Goal: Entertainment & Leisure: Consume media (video, audio)

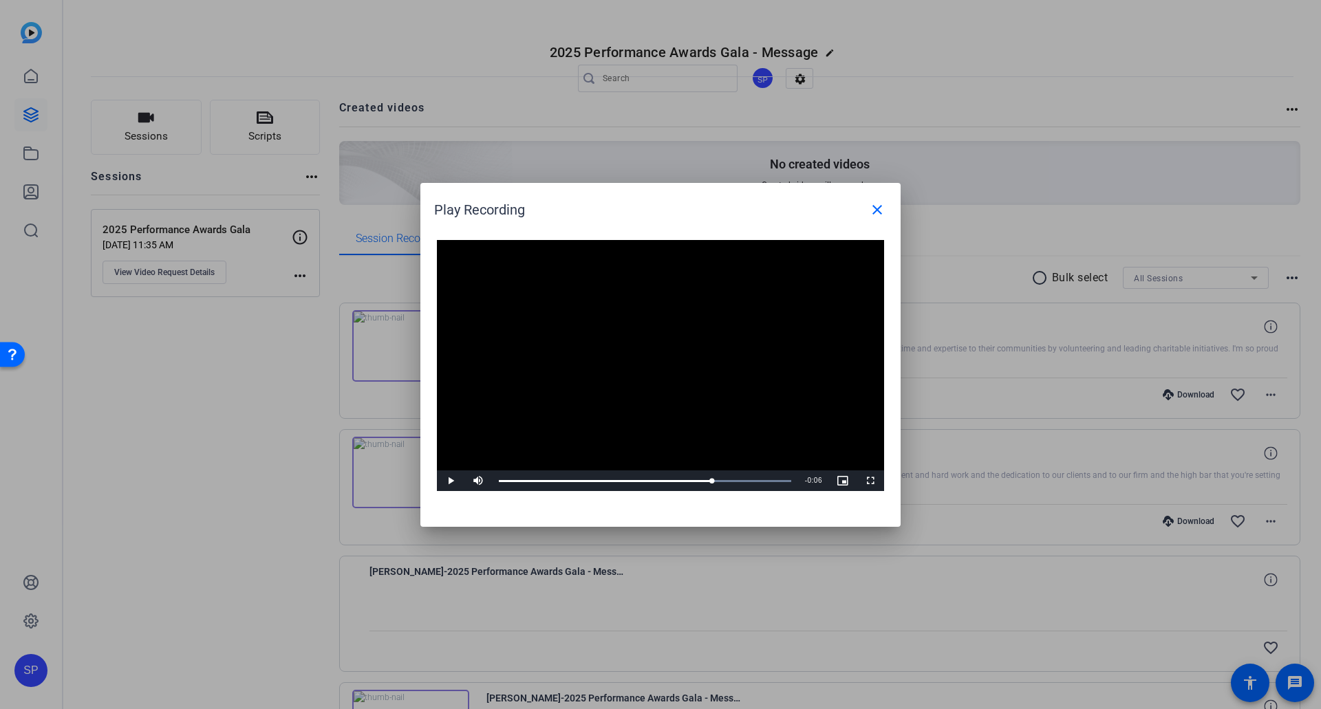
click at [634, 223] on div "Play Recording close" at bounding box center [664, 209] width 460 height 33
drag, startPoint x: 637, startPoint y: 197, endPoint x: 682, endPoint y: 111, distance: 96.9
click at [682, 111] on div "Play Recording close Video Player is loading. Play Video Play Mute Current Time…" at bounding box center [660, 354] width 1321 height 709
click at [665, 196] on div "Play Recording close" at bounding box center [664, 209] width 460 height 33
click at [653, 199] on div "Play Recording close" at bounding box center [664, 209] width 460 height 33
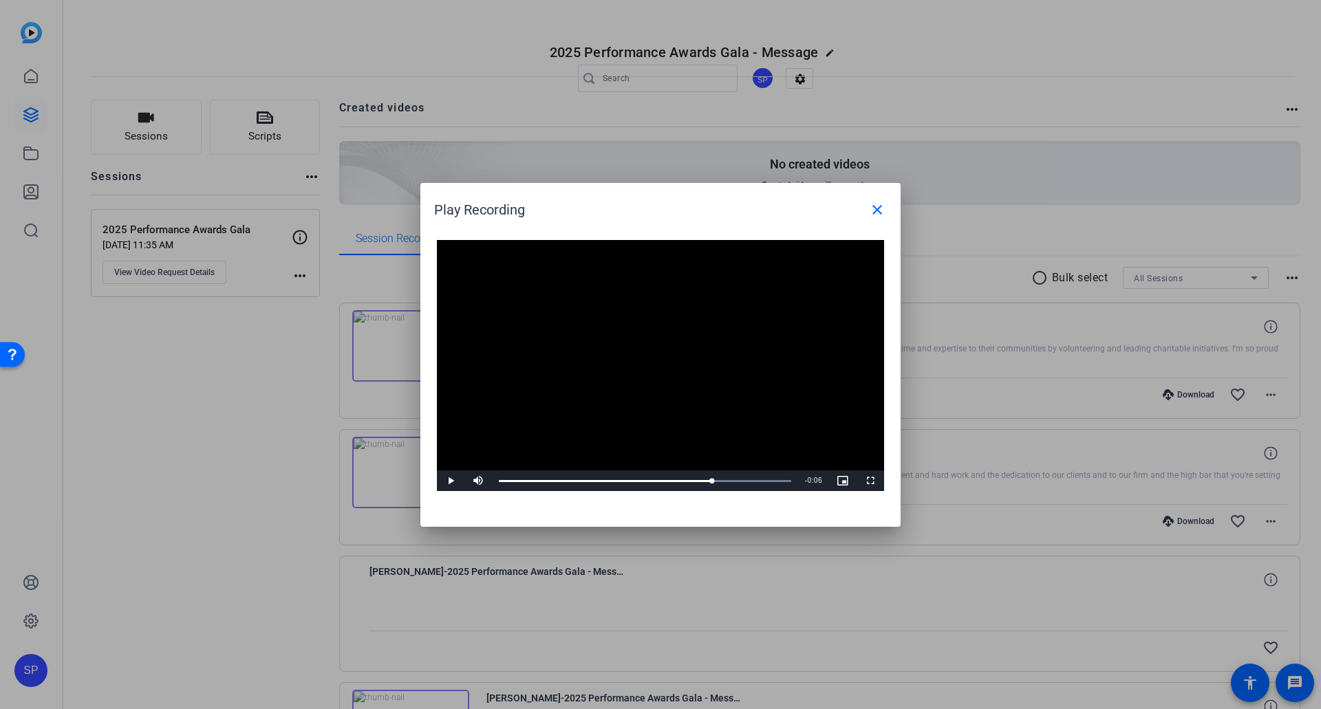
drag, startPoint x: 654, startPoint y: 190, endPoint x: 632, endPoint y: 195, distance: 22.0
click at [632, 195] on h1 "Play Recording close" at bounding box center [660, 204] width 480 height 43
click at [632, 195] on div "Play Recording close" at bounding box center [664, 209] width 460 height 33
click at [691, 188] on h1 "Play Recording close" at bounding box center [660, 204] width 480 height 43
drag, startPoint x: 691, startPoint y: 188, endPoint x: 689, endPoint y: 195, distance: 7.2
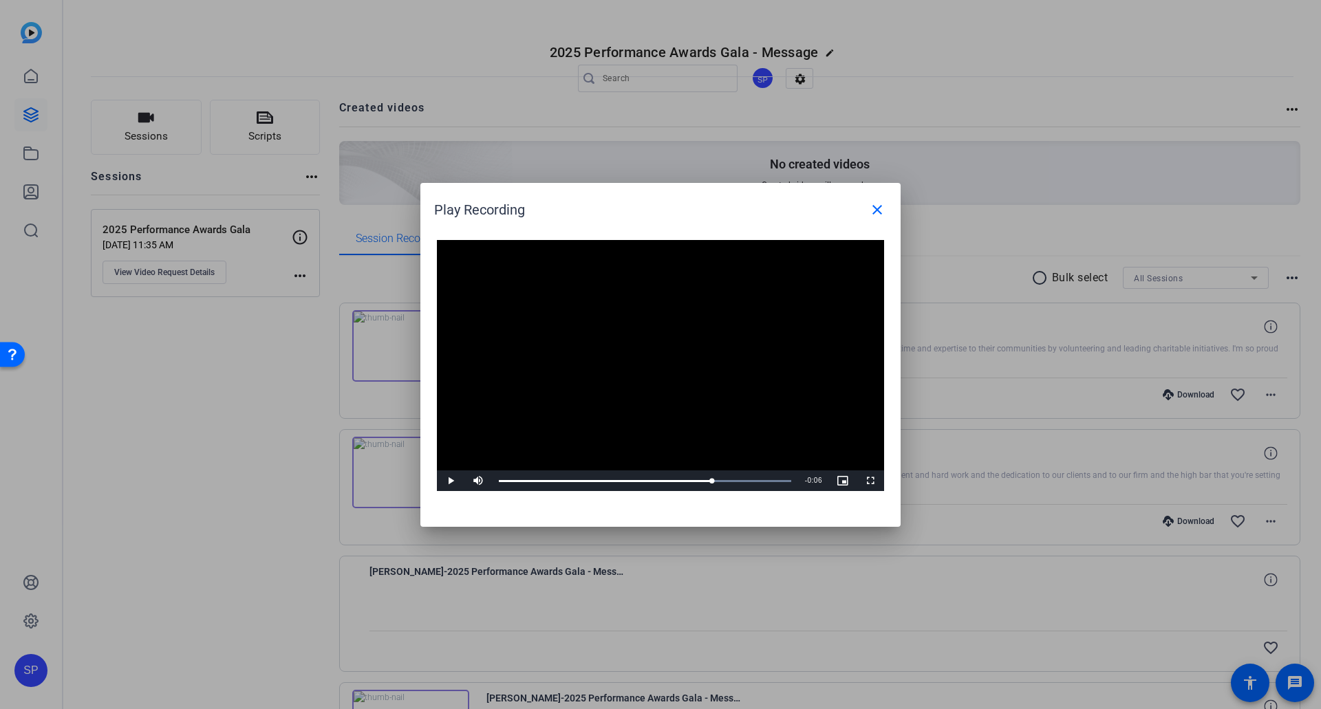
click at [689, 195] on h1 "Play Recording close" at bounding box center [660, 204] width 480 height 43
click at [689, 195] on div "Play Recording close" at bounding box center [664, 209] width 460 height 33
click at [498, 208] on div "Play Recording close" at bounding box center [664, 209] width 460 height 33
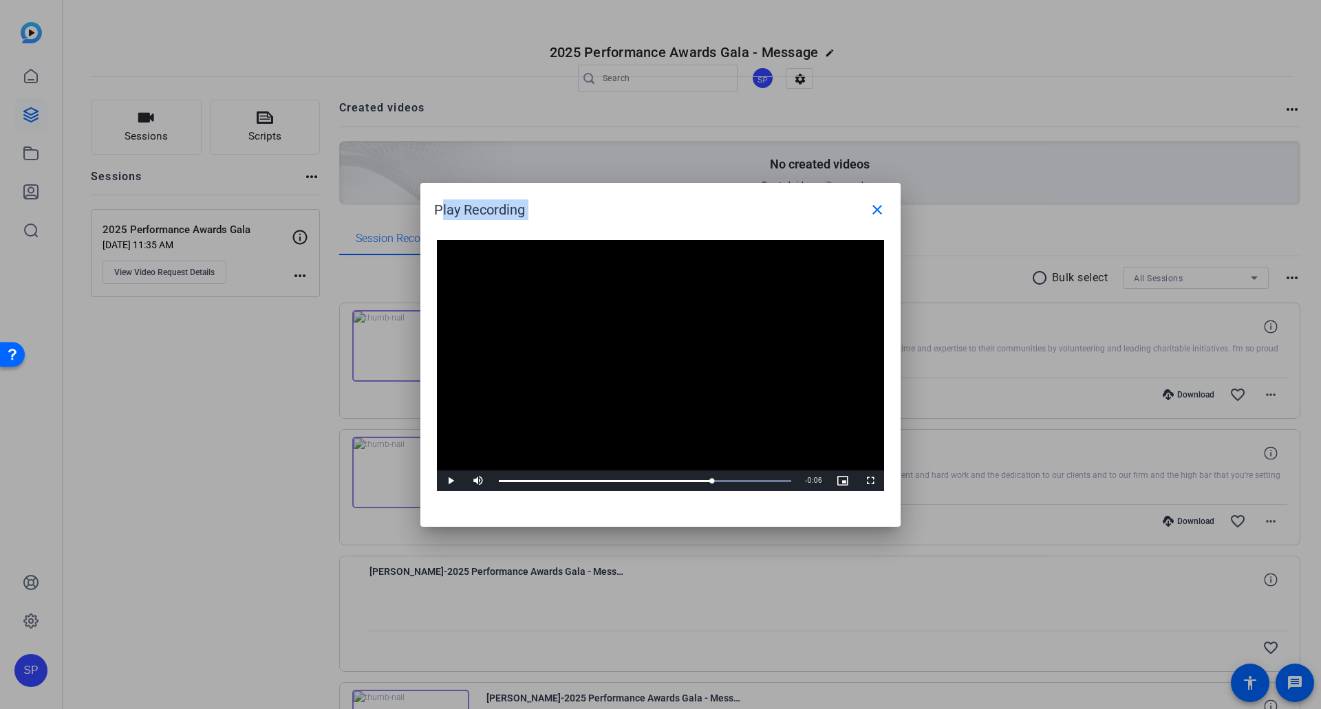
click at [498, 208] on div "Play Recording close" at bounding box center [664, 209] width 460 height 33
click at [539, 207] on div "Play Recording close" at bounding box center [664, 209] width 460 height 33
drag, startPoint x: 539, startPoint y: 207, endPoint x: 435, endPoint y: 209, distance: 103.2
click at [435, 209] on div "Play Recording close" at bounding box center [664, 209] width 460 height 33
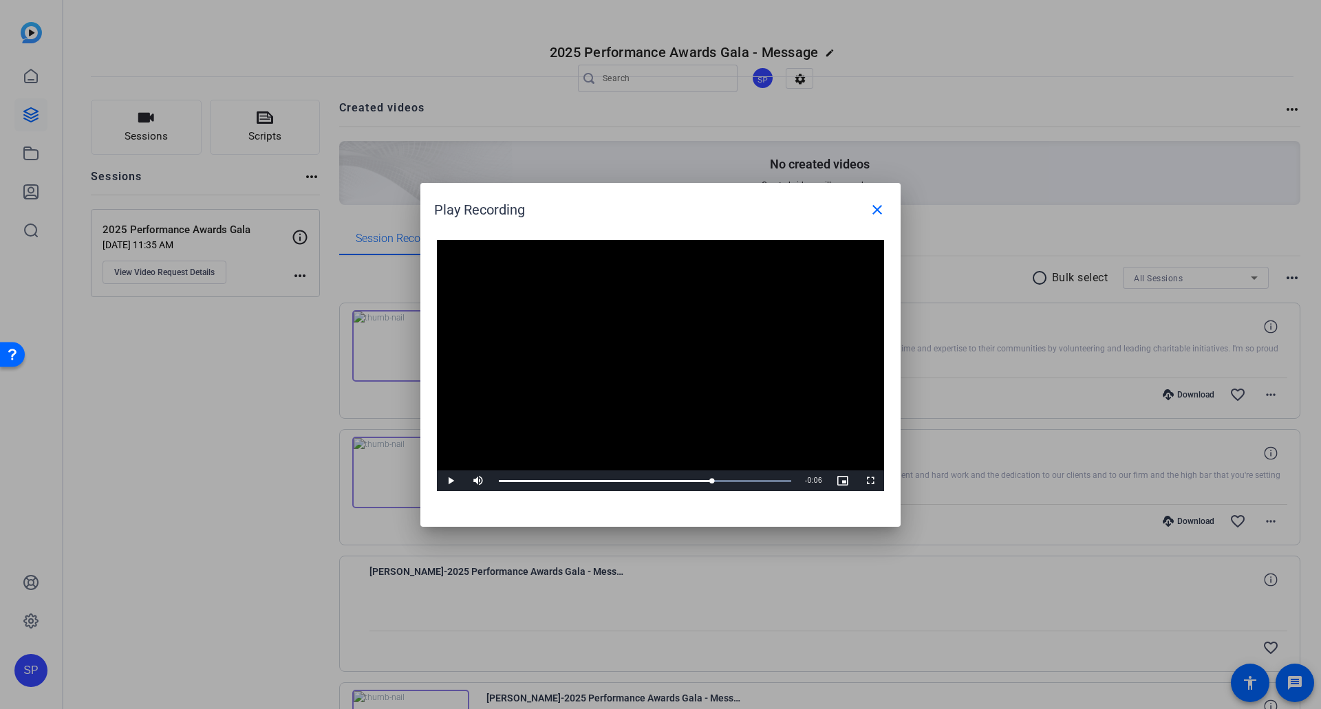
click at [435, 209] on div "Play Recording close" at bounding box center [664, 209] width 460 height 33
click at [513, 198] on div "Play Recording close" at bounding box center [664, 209] width 460 height 33
click at [506, 219] on div "Play Recording close" at bounding box center [664, 209] width 460 height 33
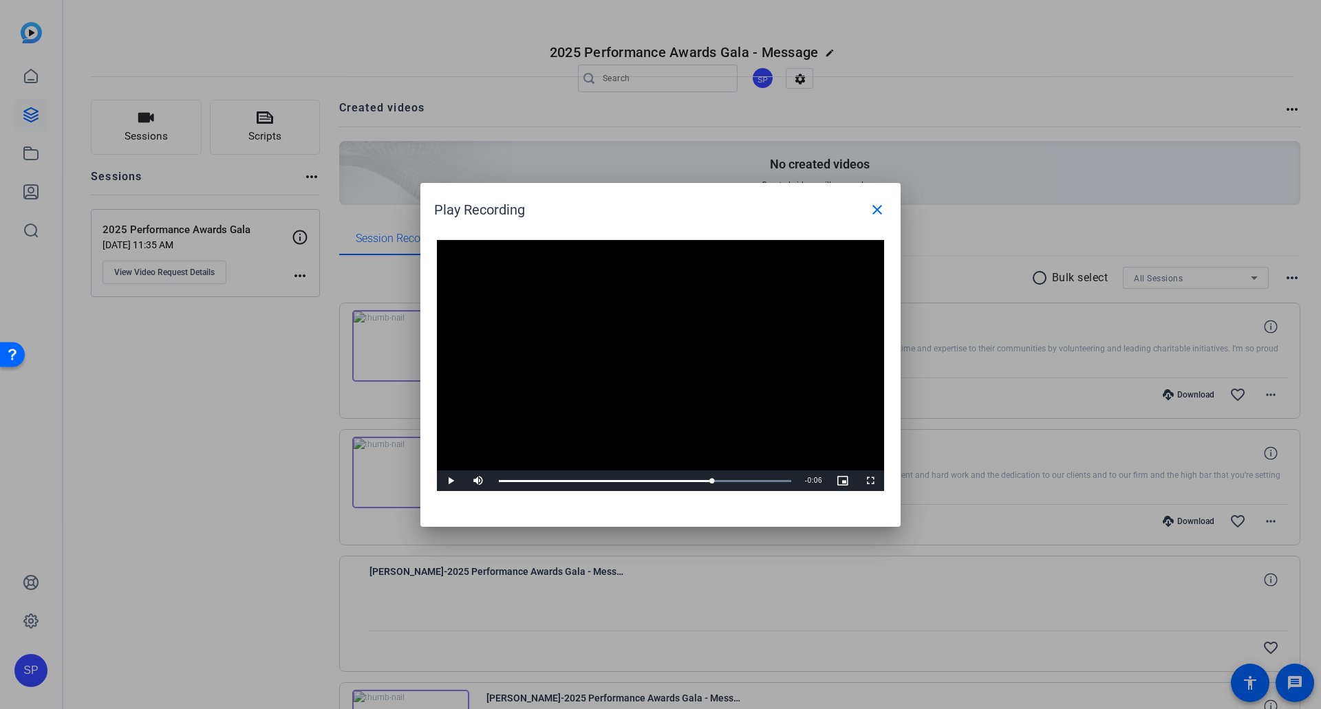
click at [506, 213] on div "Play Recording close" at bounding box center [664, 209] width 460 height 33
click at [534, 211] on div "Play Recording close" at bounding box center [664, 209] width 460 height 33
click at [497, 212] on div "Play Recording close" at bounding box center [664, 209] width 460 height 33
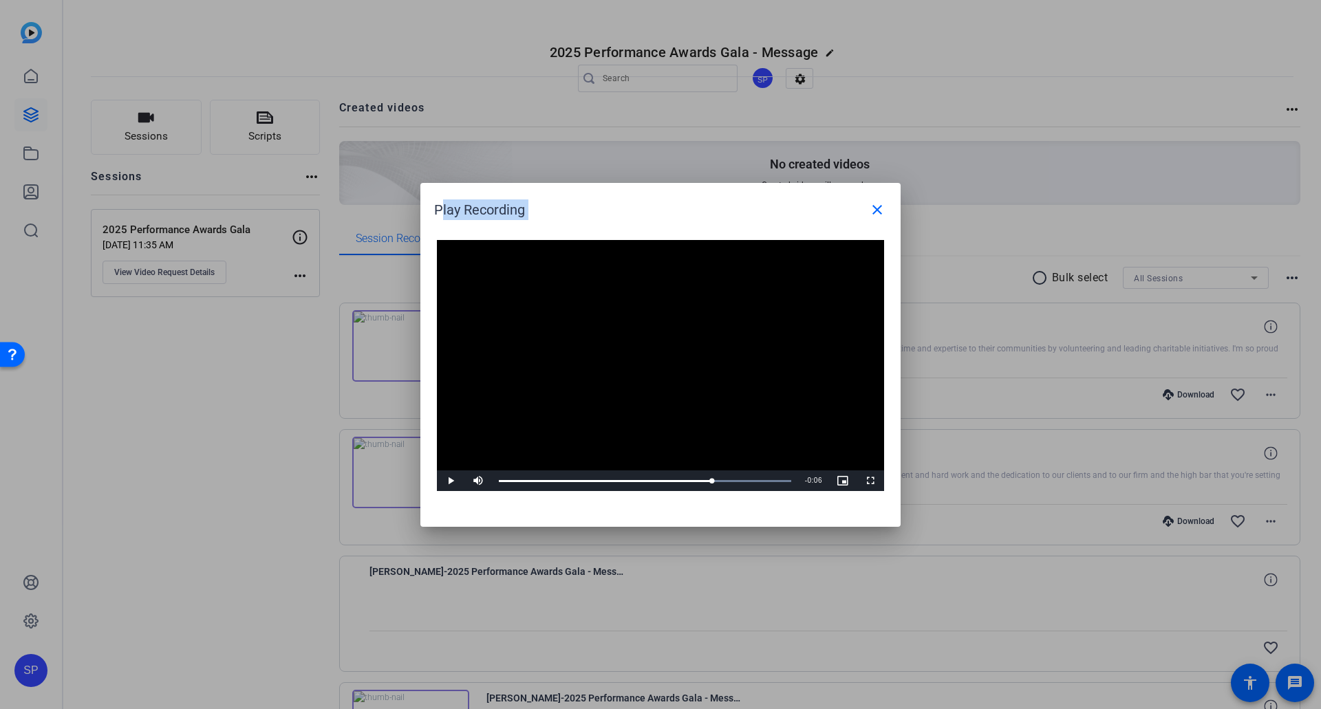
click at [550, 205] on div "Play Recording close" at bounding box center [664, 209] width 460 height 33
